Goal: Information Seeking & Learning: Learn about a topic

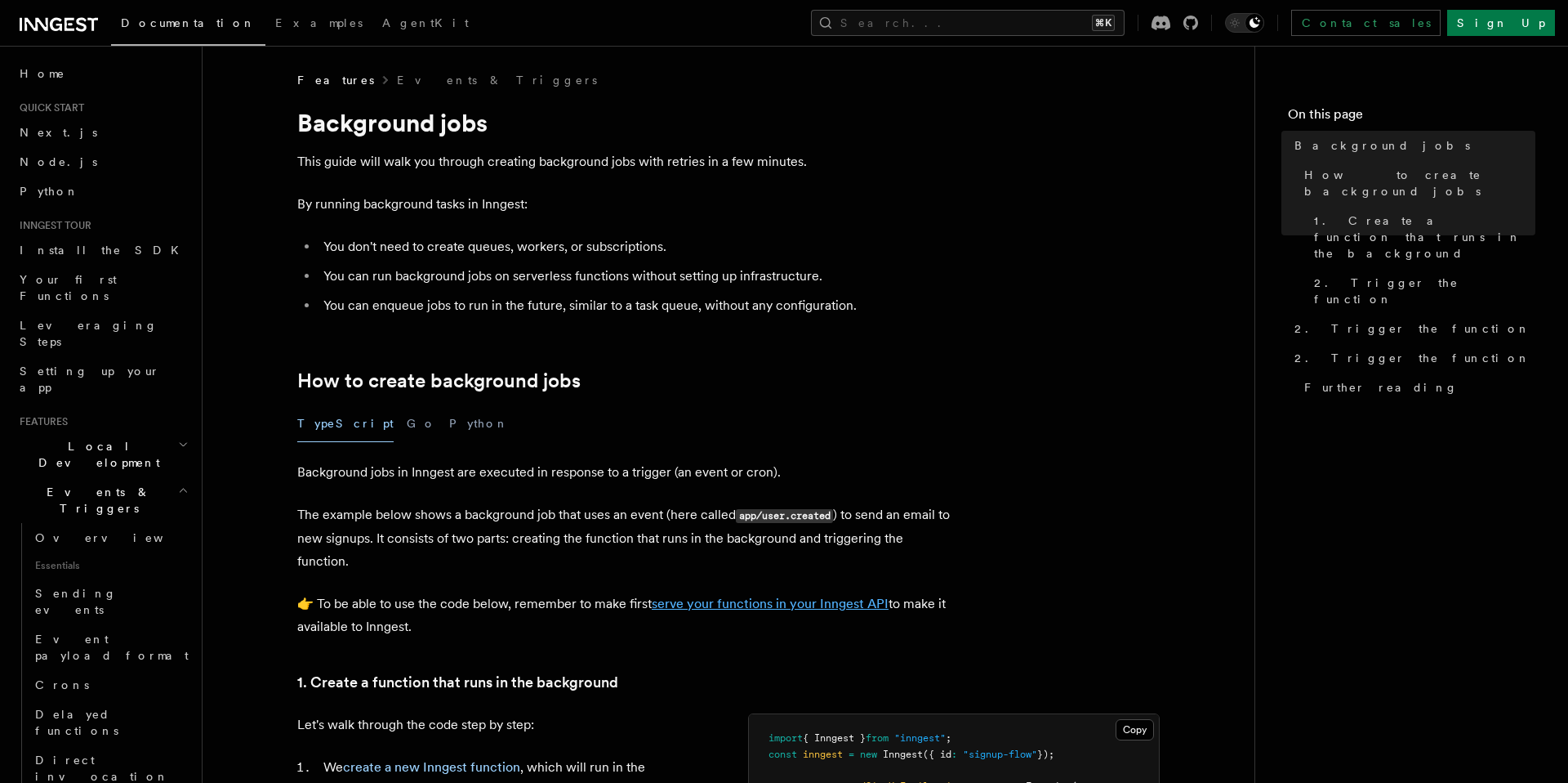
click at [733, 607] on link "serve your functions in your Inngest API" at bounding box center [770, 603] width 237 height 15
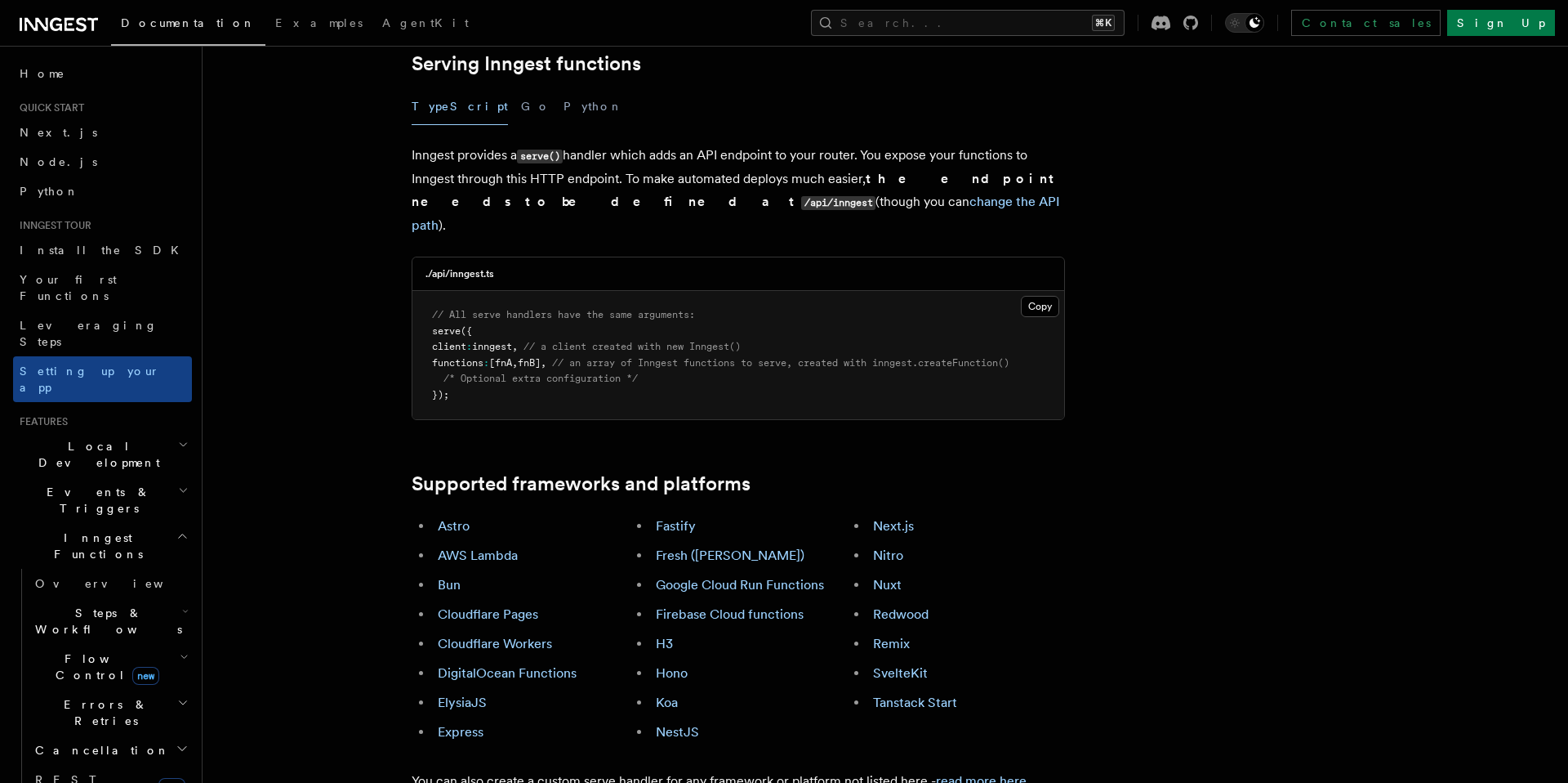
scroll to position [606, 0]
click at [501, 637] on link "Cloudflare Workers" at bounding box center [494, 645] width 114 height 15
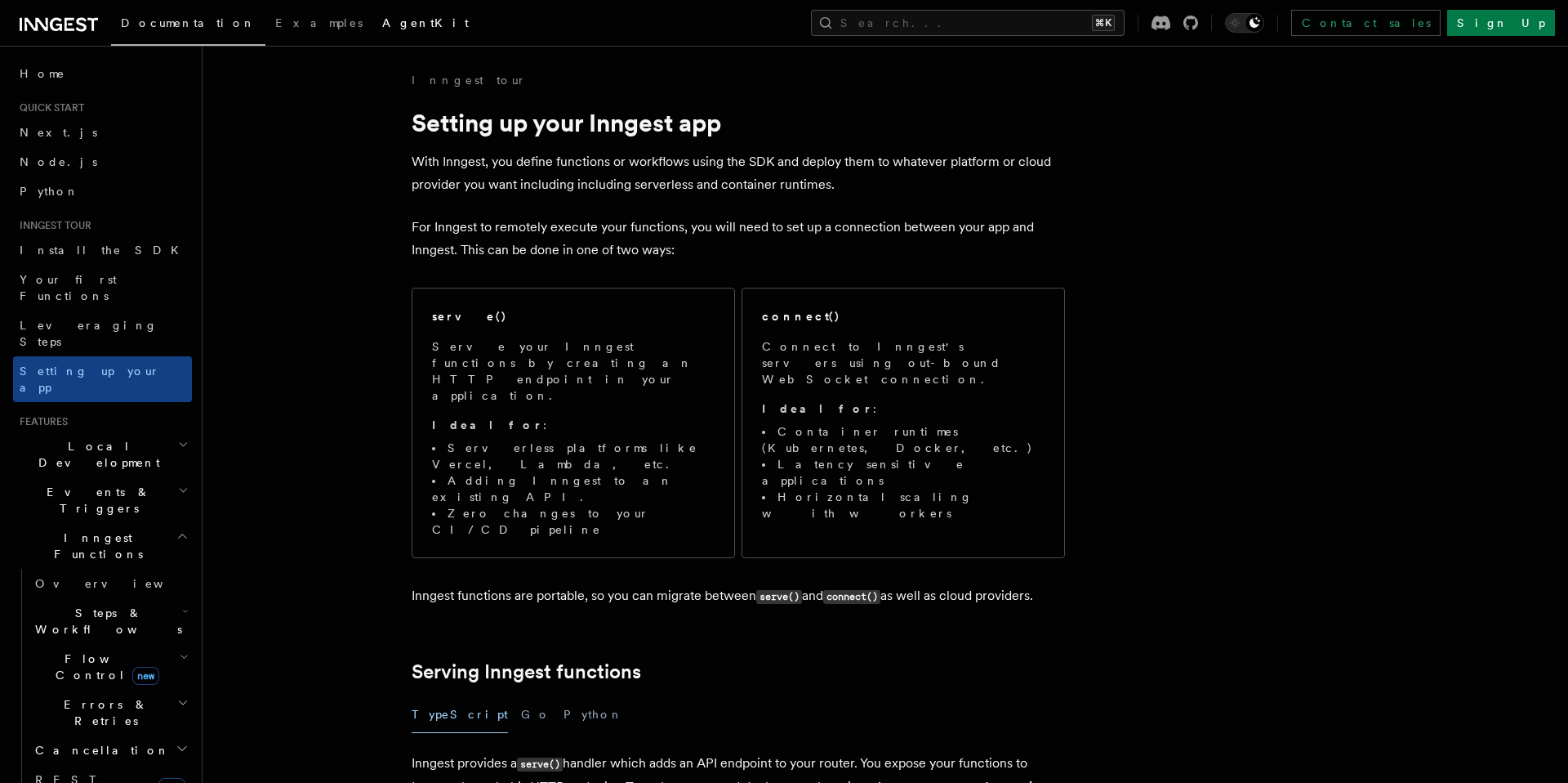
click at [382, 28] on span "AgentKit" at bounding box center [425, 23] width 87 height 13
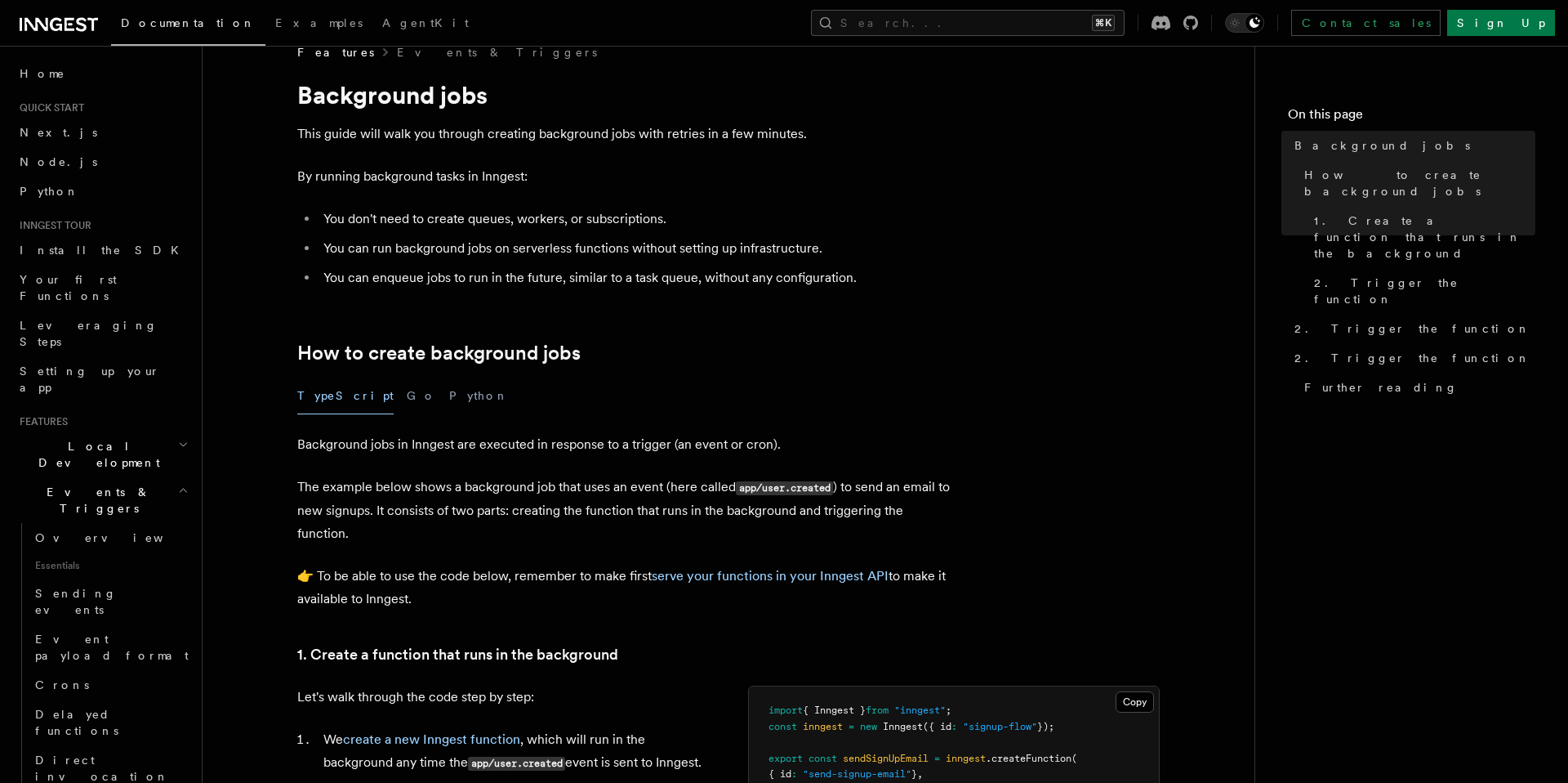
scroll to position [21, 0]
